Goal: Check status: Check status

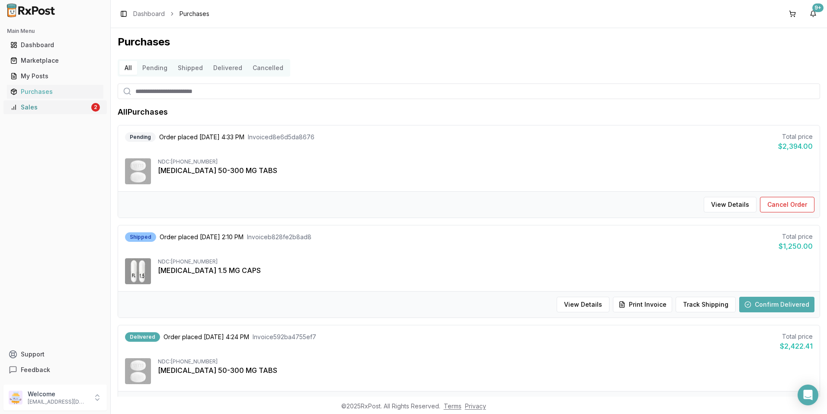
click at [43, 104] on div "Sales" at bounding box center [49, 107] width 79 height 9
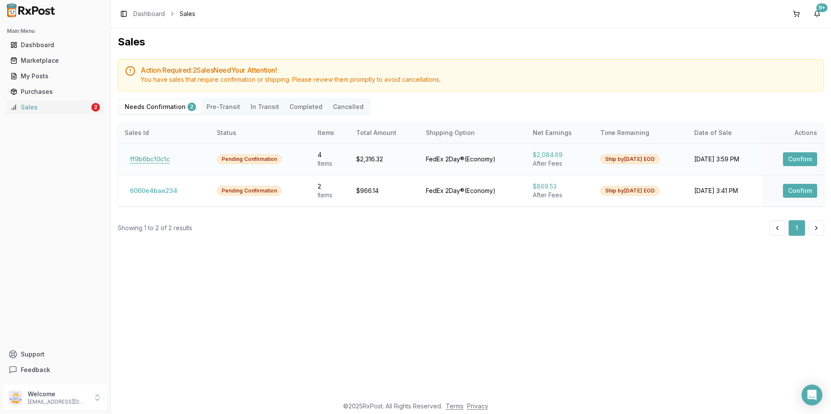
click at [146, 157] on button "ff9b6bc10c1c" at bounding box center [150, 159] width 50 height 14
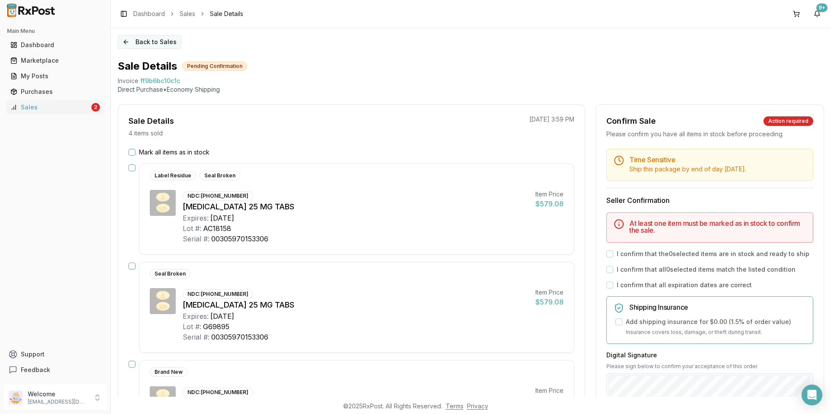
click at [124, 42] on button "Back to Sales" at bounding box center [150, 42] width 64 height 14
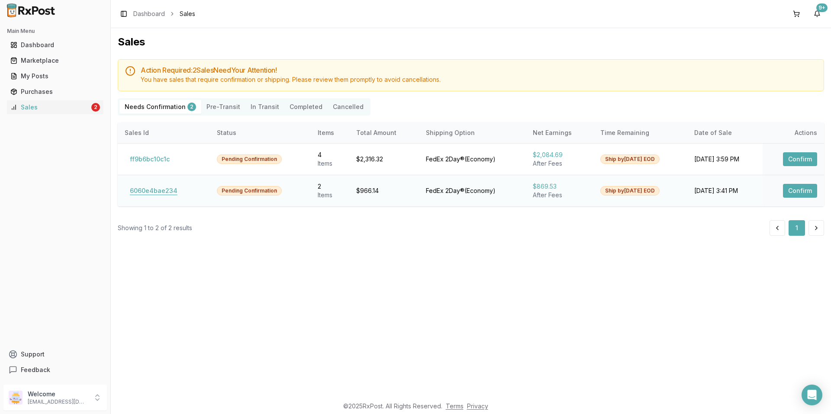
click at [150, 190] on button "6060e4bae234" at bounding box center [154, 191] width 58 height 14
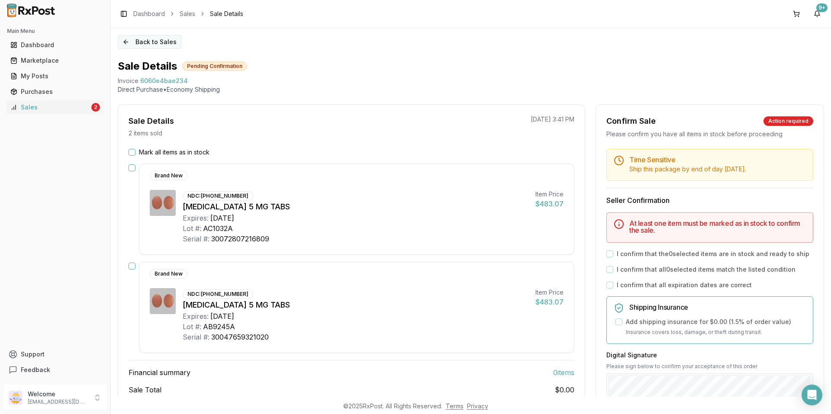
click at [125, 43] on button "Back to Sales" at bounding box center [150, 42] width 64 height 14
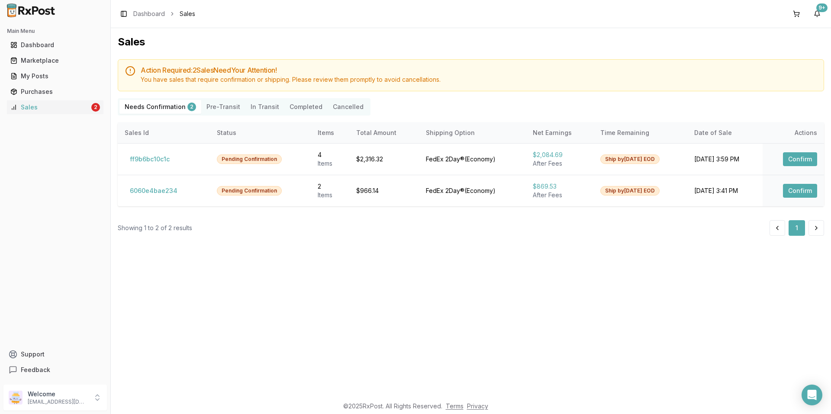
click at [266, 285] on div "Sales Action Required: 2 Sale s Need Your Attention! You have sales that requir…" at bounding box center [471, 212] width 720 height 369
click at [150, 190] on button "6060e4bae234" at bounding box center [154, 191] width 58 height 14
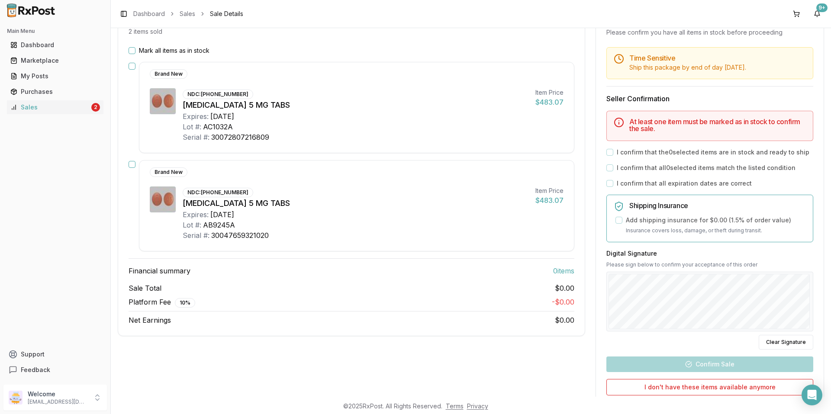
scroll to position [43, 0]
